Goal: Task Accomplishment & Management: Complete application form

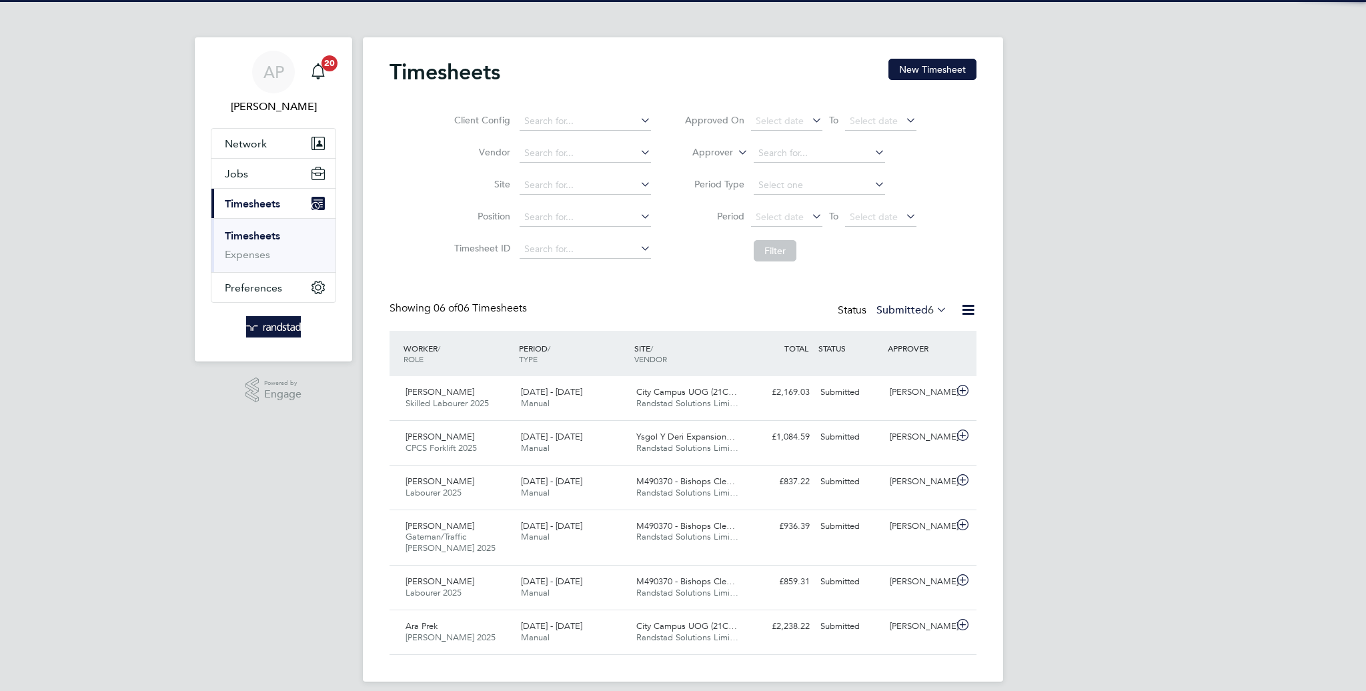
click at [944, 74] on button "New Timesheet" at bounding box center [932, 69] width 88 height 21
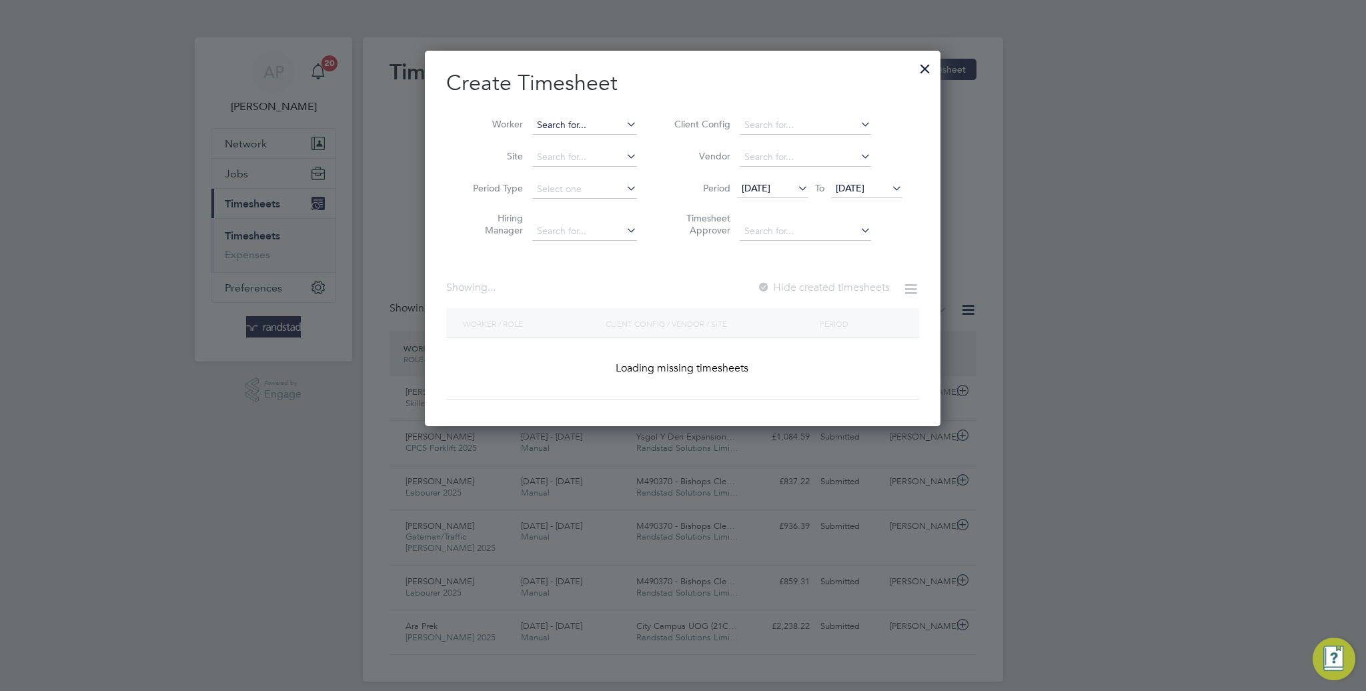
click at [588, 122] on input at bounding box center [584, 125] width 105 height 19
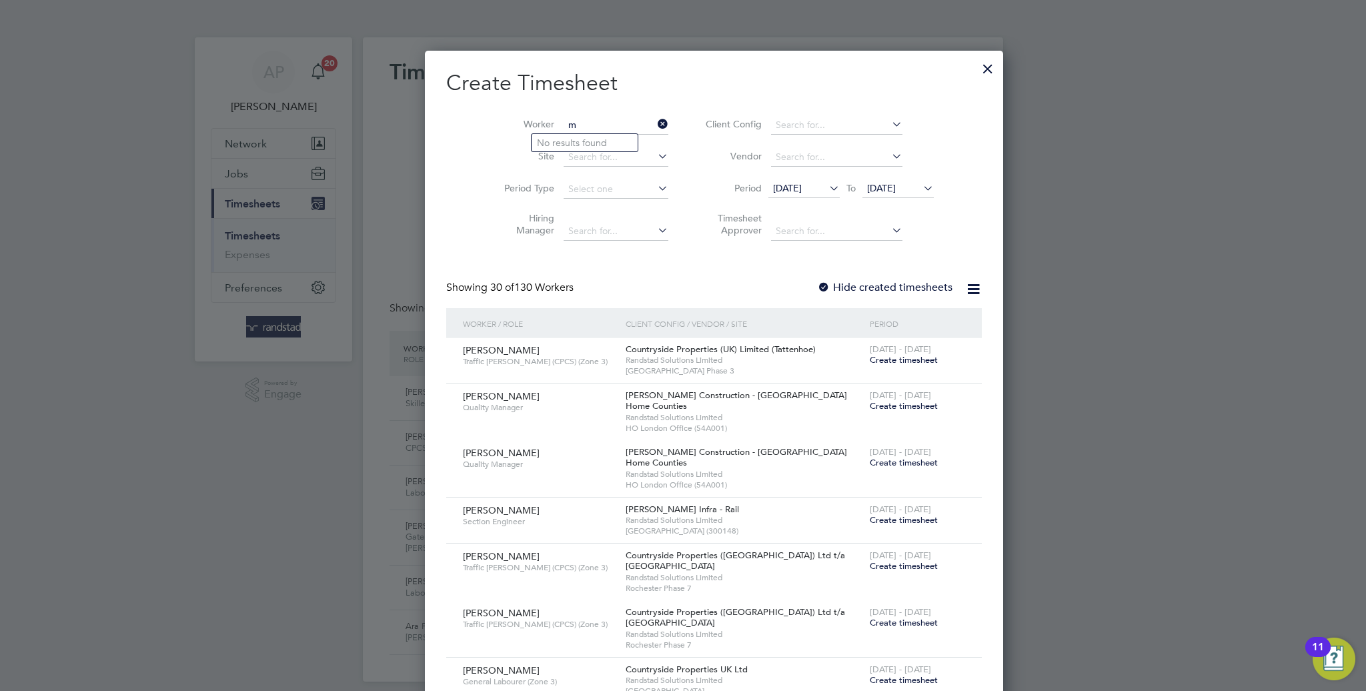
scroll to position [2304, 516]
type input "[PERSON_NAME]"
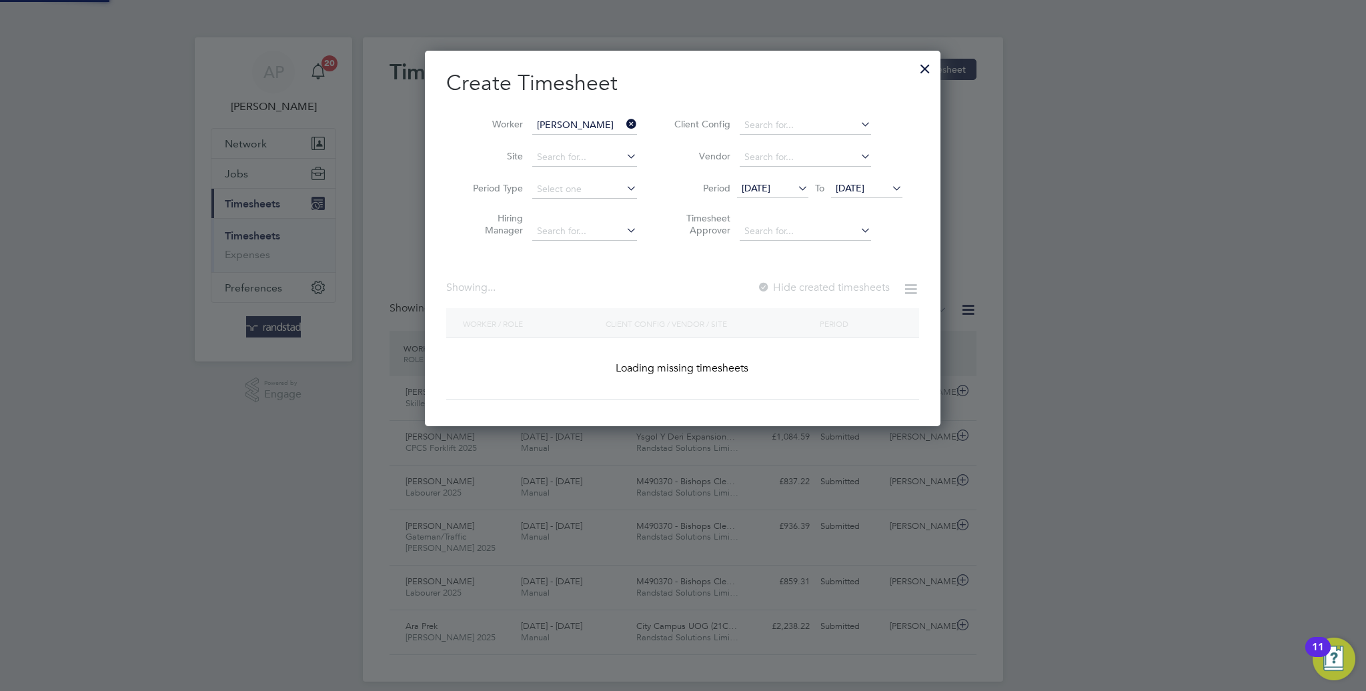
scroll to position [6, 6]
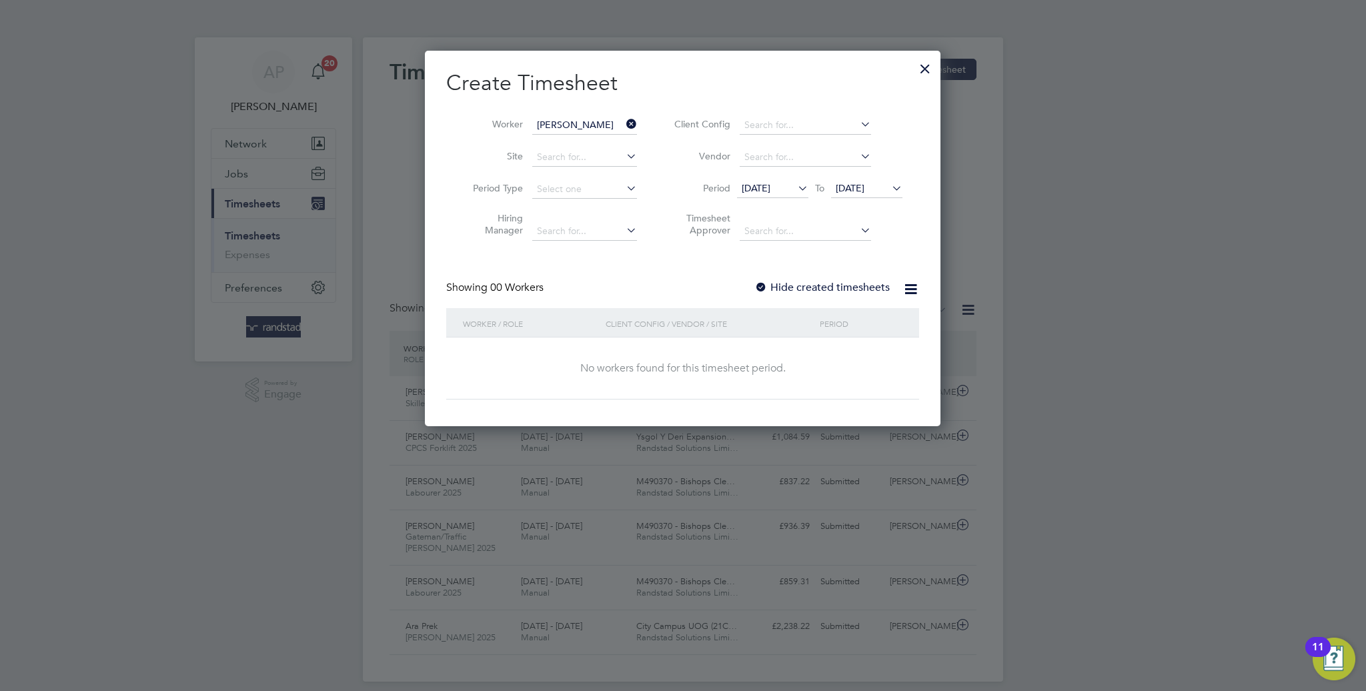
click at [868, 198] on div "[DATE] To [DATE]" at bounding box center [819, 189] width 165 height 19
drag, startPoint x: 872, startPoint y: 183, endPoint x: 918, endPoint y: 240, distance: 73.4
click at [864, 184] on span "[DATE]" at bounding box center [850, 188] width 29 height 12
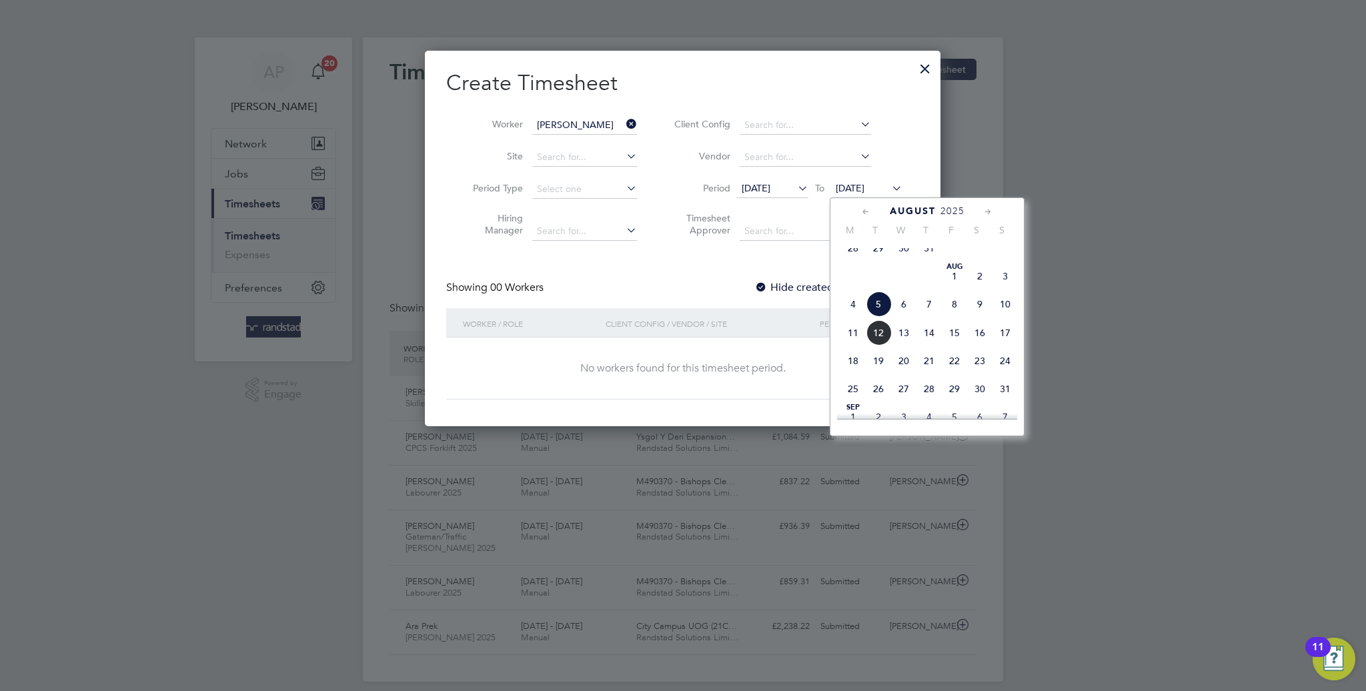
click at [972, 314] on span "9" at bounding box center [979, 303] width 25 height 25
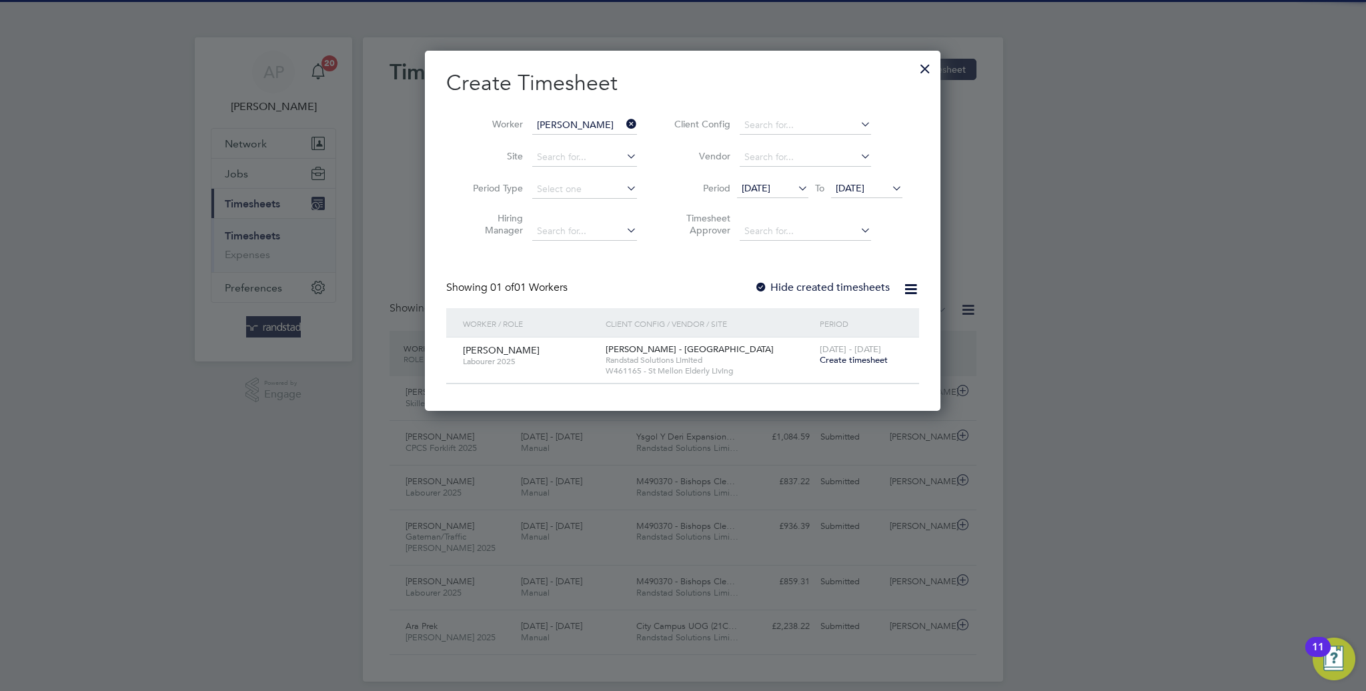
click at [854, 287] on label "Hide created timesheets" at bounding box center [821, 287] width 135 height 13
click at [853, 286] on label "Hide created timesheets" at bounding box center [821, 287] width 135 height 13
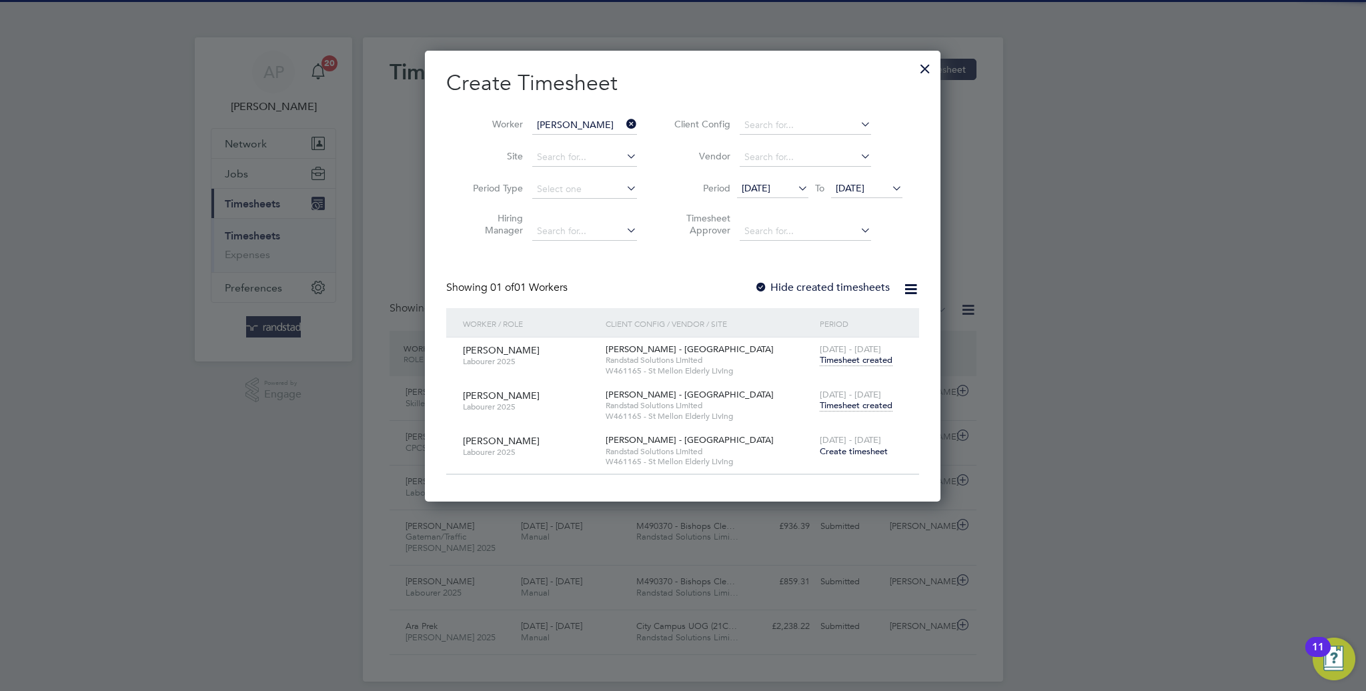
click at [876, 403] on span "Timesheet created" at bounding box center [856, 405] width 73 height 12
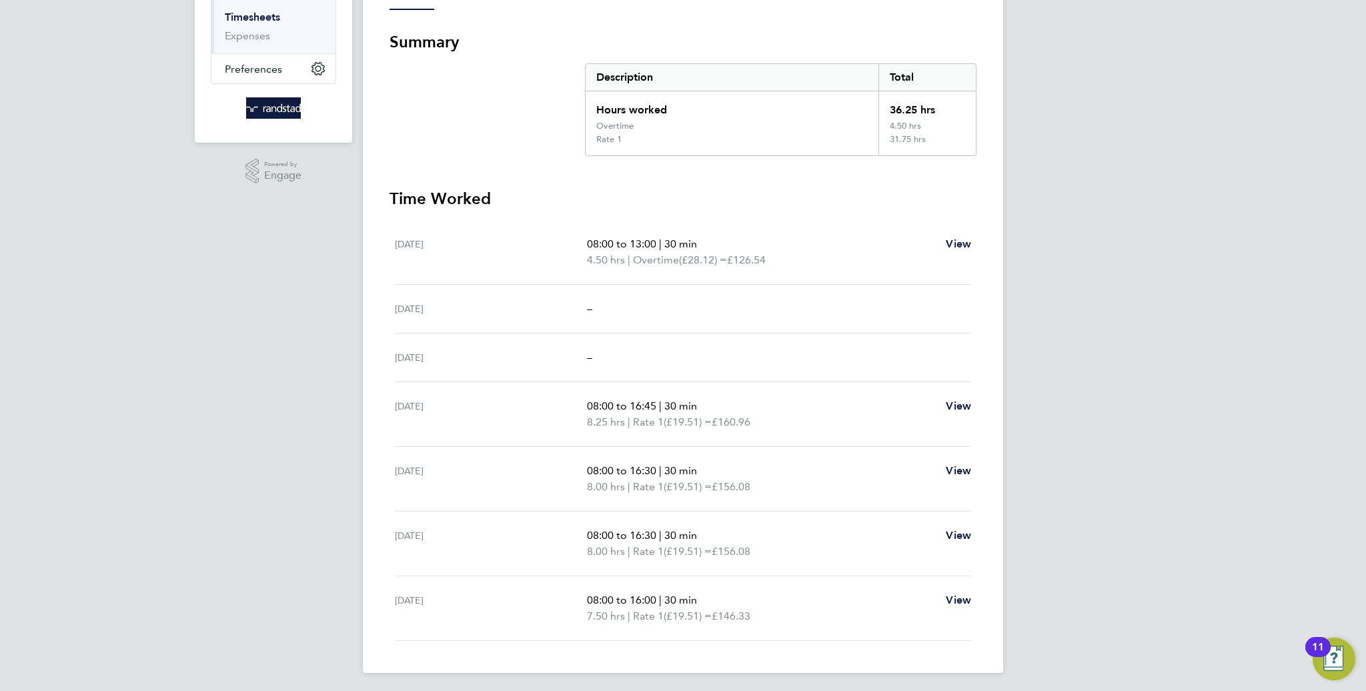
drag, startPoint x: 537, startPoint y: 344, endPoint x: 733, endPoint y: 353, distance: 196.3
click at [725, 352] on div "[DATE] –" at bounding box center [683, 357] width 576 height 49
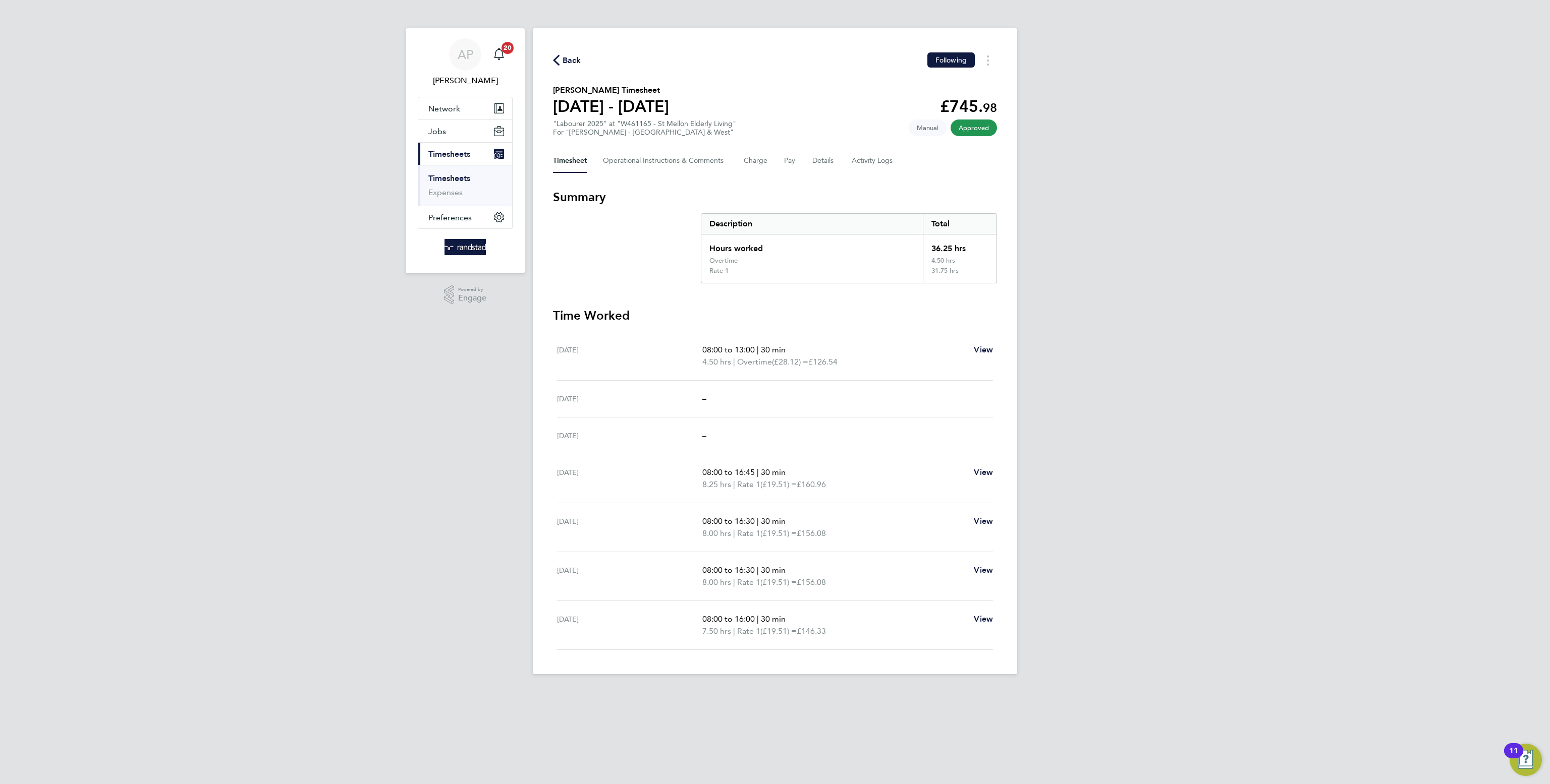
drag, startPoint x: 594, startPoint y: 268, endPoint x: 1030, endPoint y: 36, distance: 493.9
drag, startPoint x: 571, startPoint y: 64, endPoint x: 1211, endPoint y: 226, distance: 660.2
click at [570, 63] on span "Back" at bounding box center [572, 60] width 19 height 12
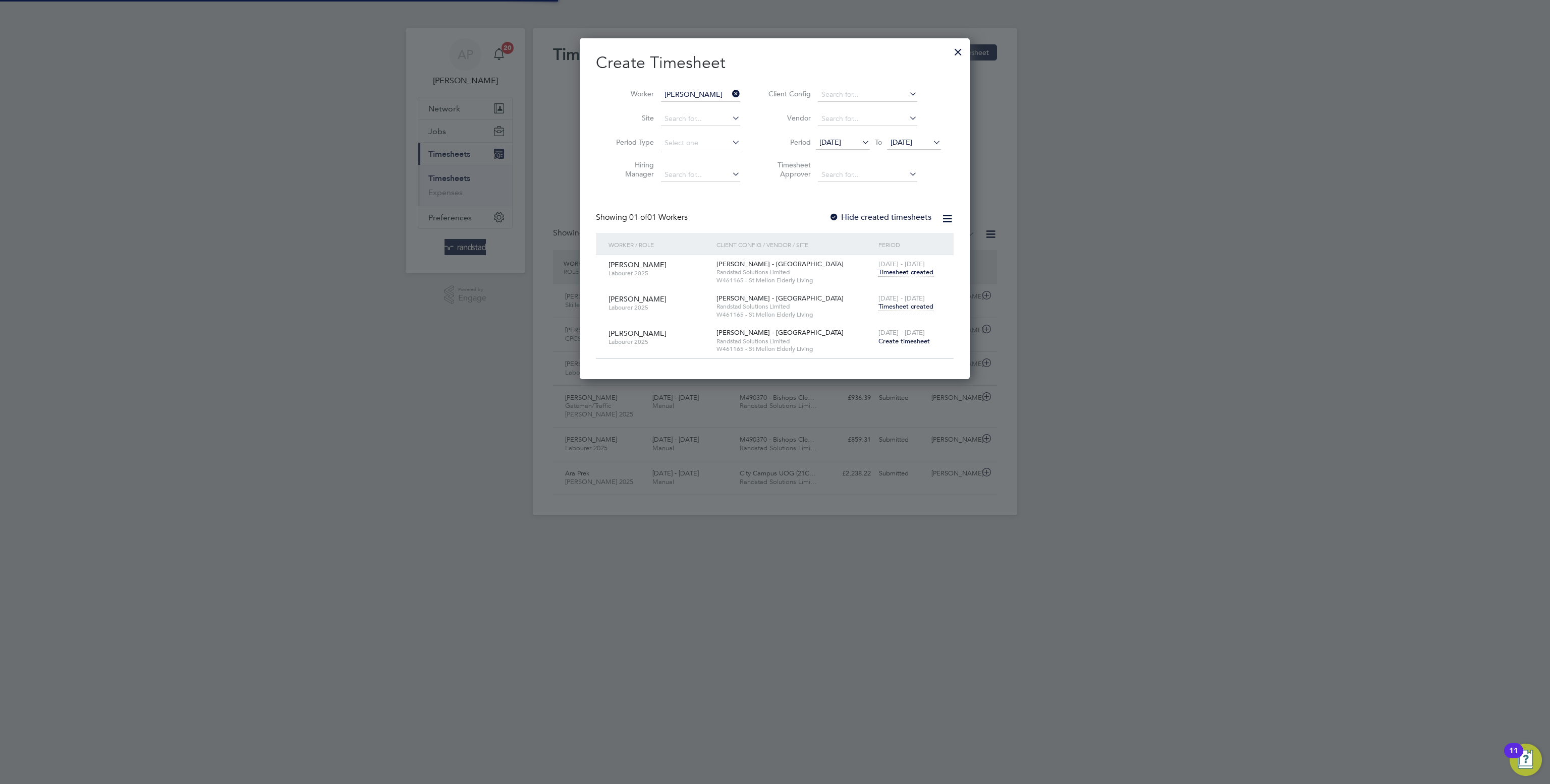
scroll to position [5, 5]
click at [957, 54] on div at bounding box center [958, 49] width 18 height 18
